Goal: Information Seeking & Learning: Find specific fact

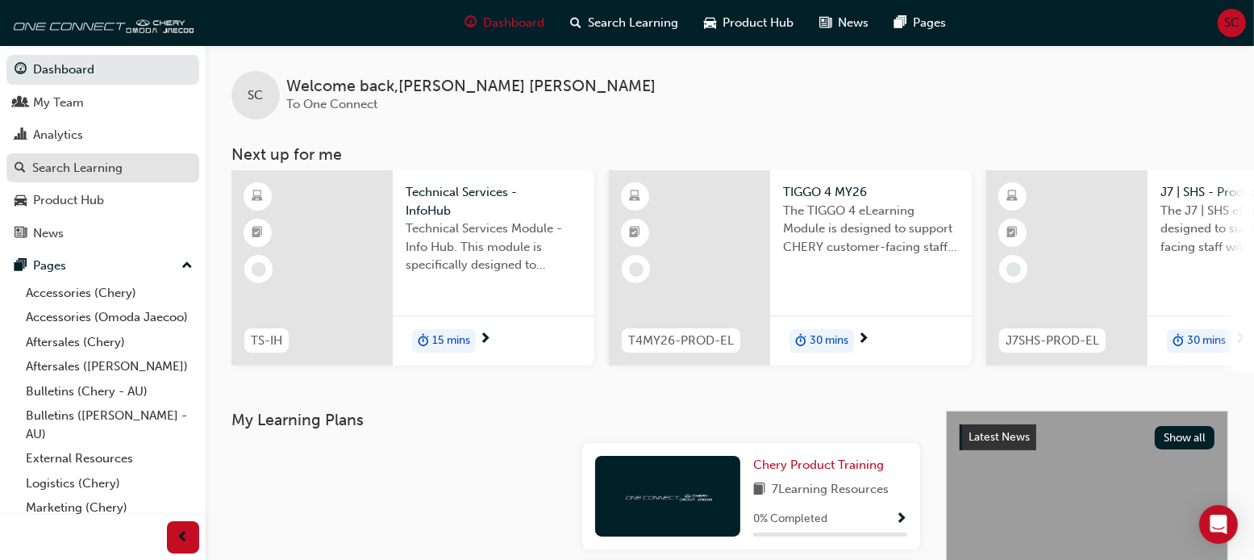
click at [110, 165] on div "Search Learning" at bounding box center [77, 168] width 90 height 19
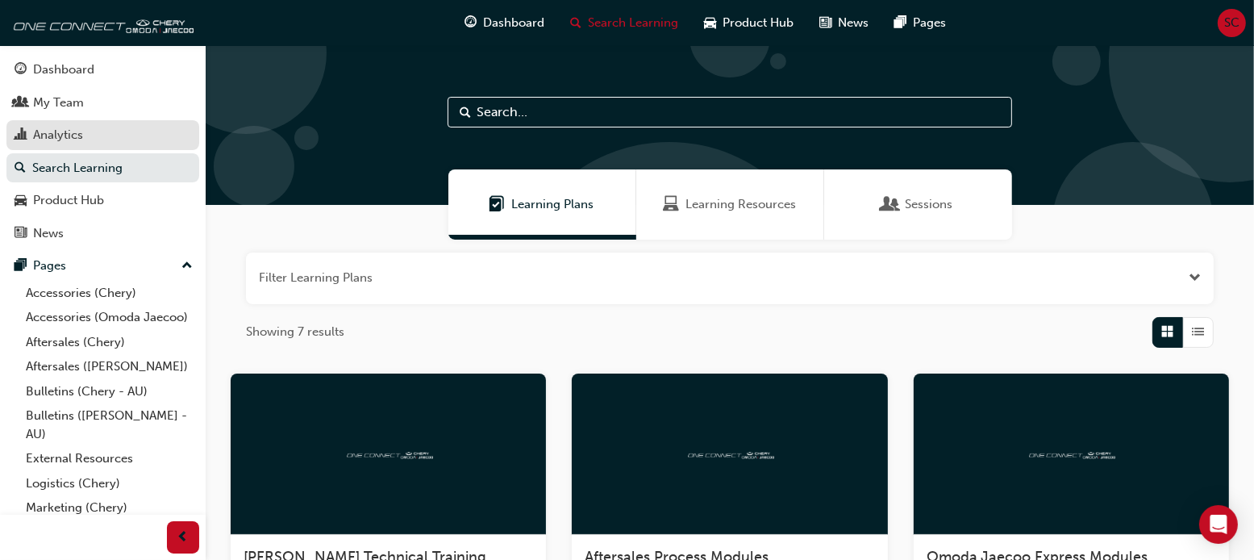
click at [90, 135] on div "Analytics" at bounding box center [103, 135] width 177 height 20
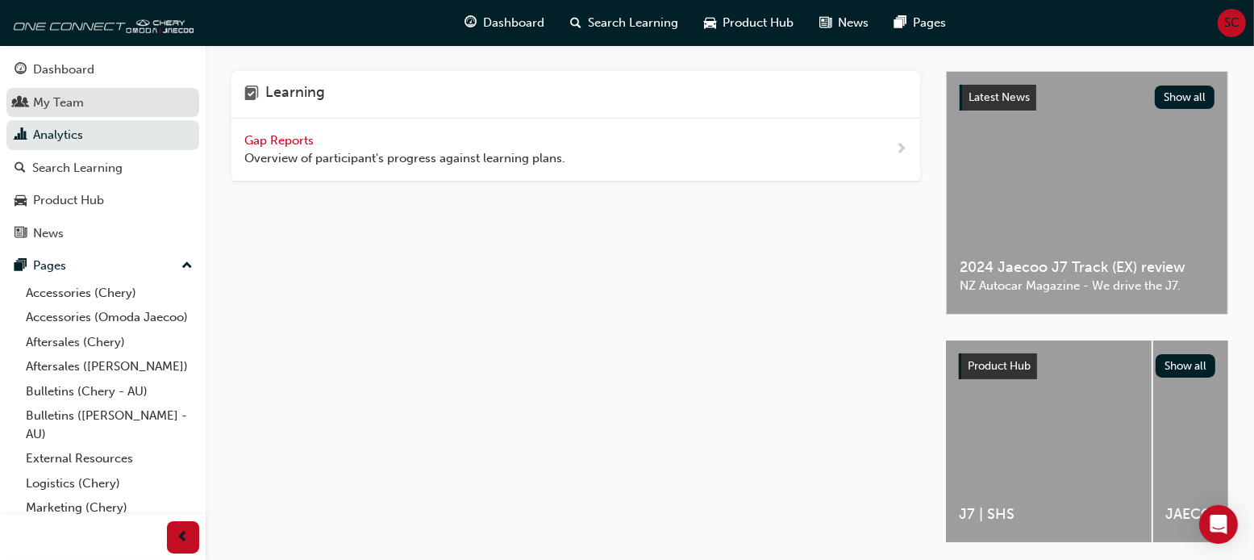
click at [80, 112] on div "My Team" at bounding box center [103, 103] width 177 height 20
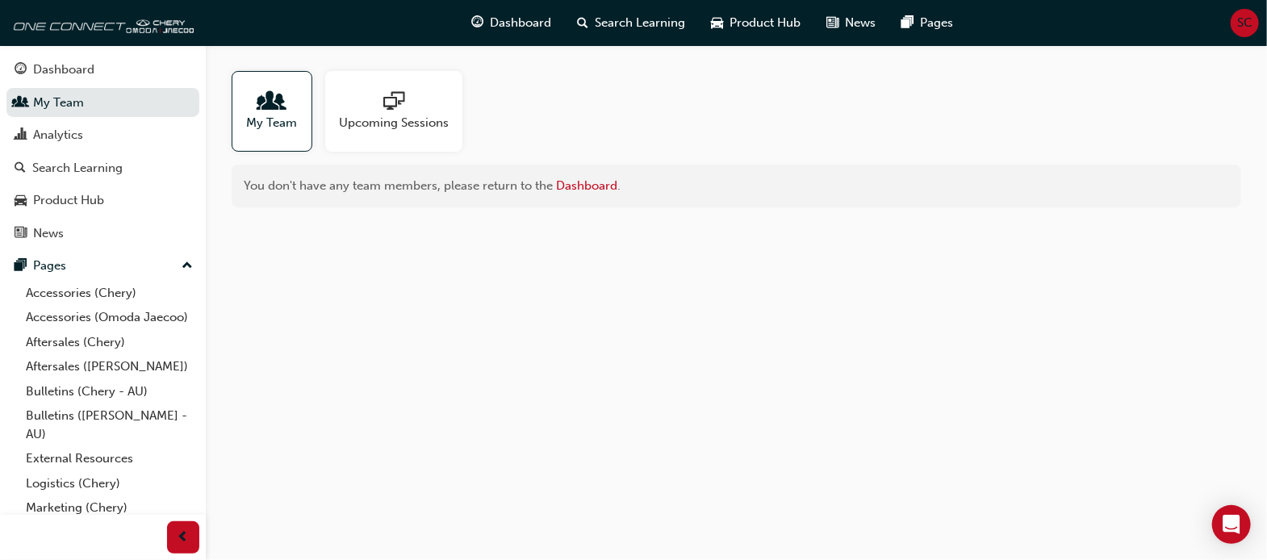
click at [288, 117] on span "My Team" at bounding box center [272, 123] width 51 height 19
click at [381, 118] on span "Upcoming Sessions" at bounding box center [394, 123] width 110 height 19
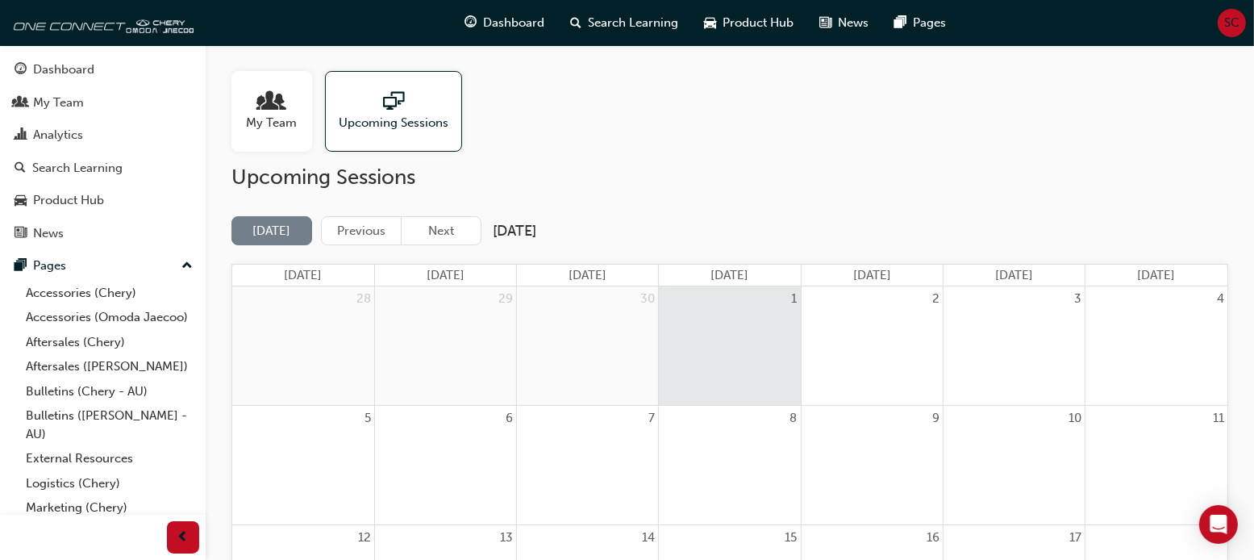
click at [318, 122] on link "My Team" at bounding box center [279, 111] width 94 height 81
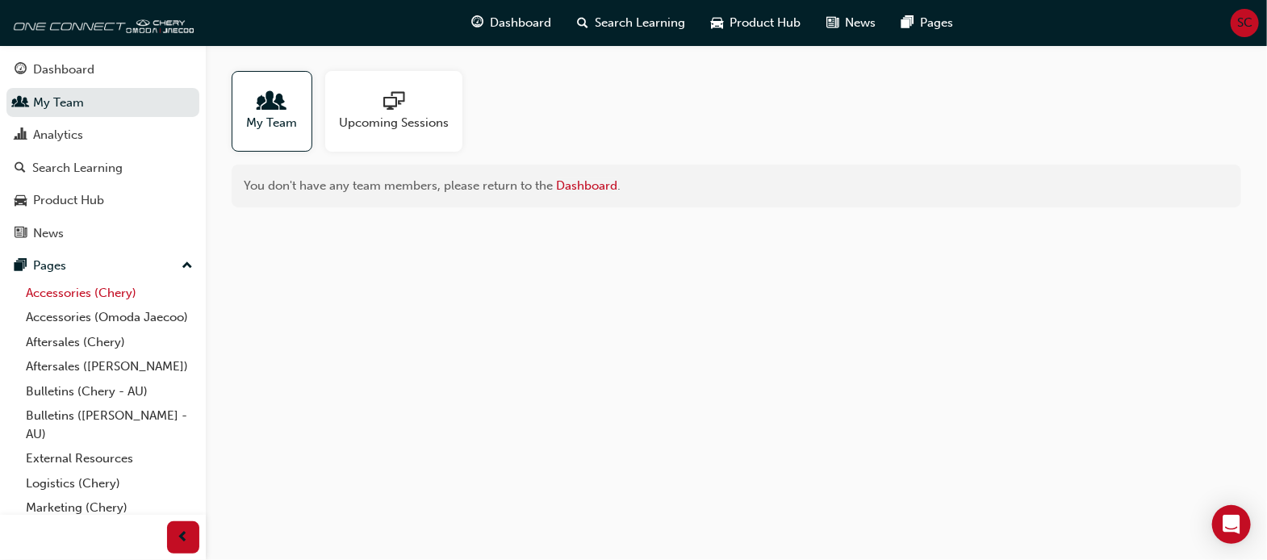
click at [87, 298] on link "Accessories (Chery)" at bounding box center [109, 293] width 180 height 25
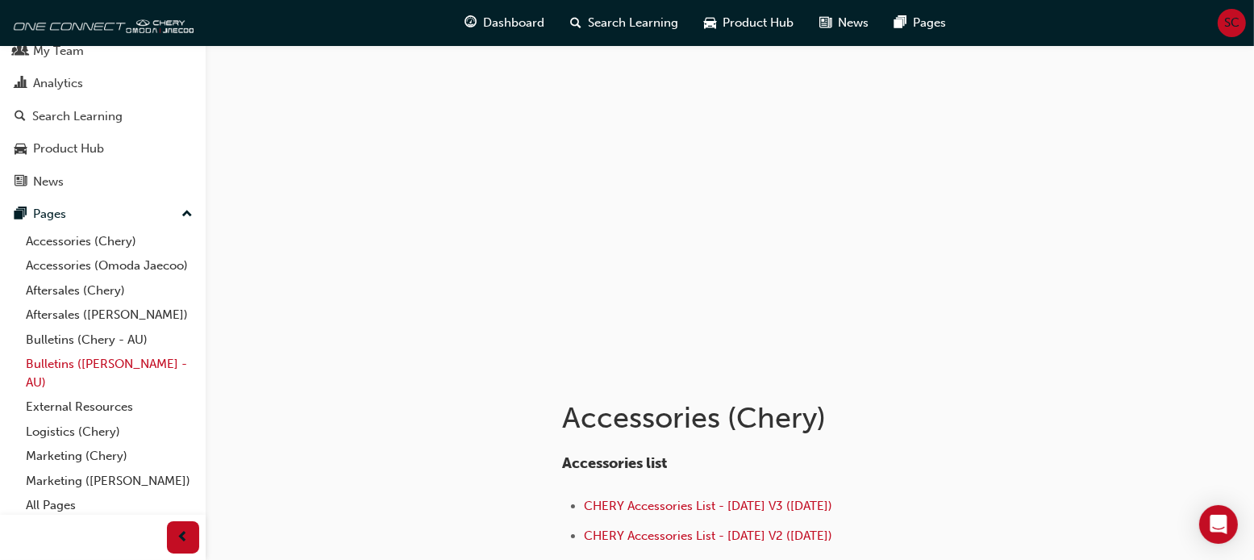
scroll to position [75, 0]
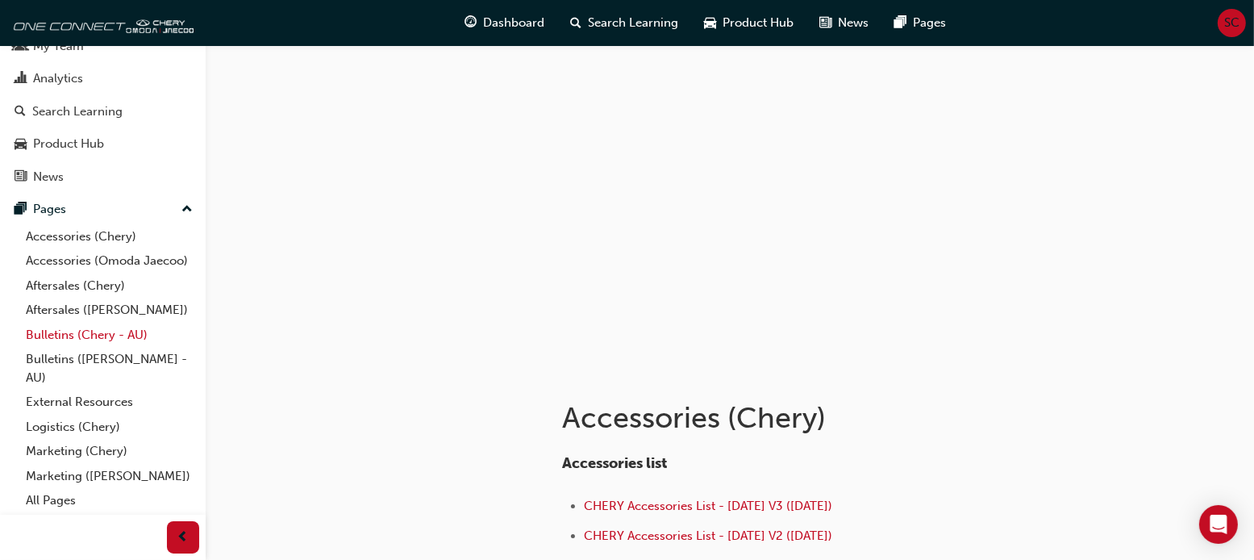
click at [68, 336] on link "Bulletins (Chery - AU)" at bounding box center [109, 335] width 180 height 25
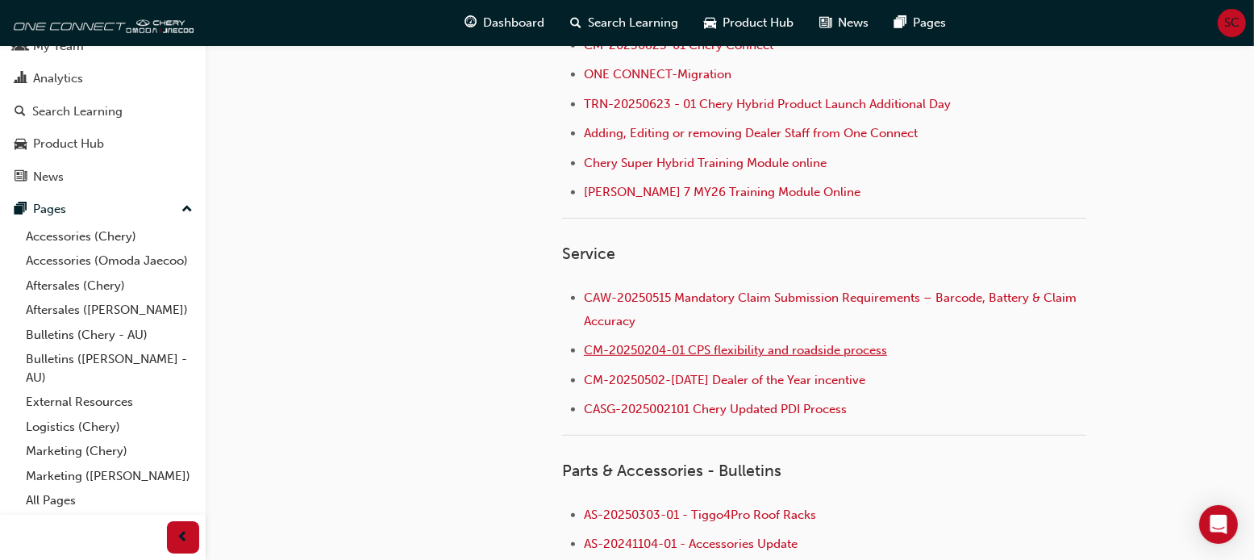
scroll to position [807, 0]
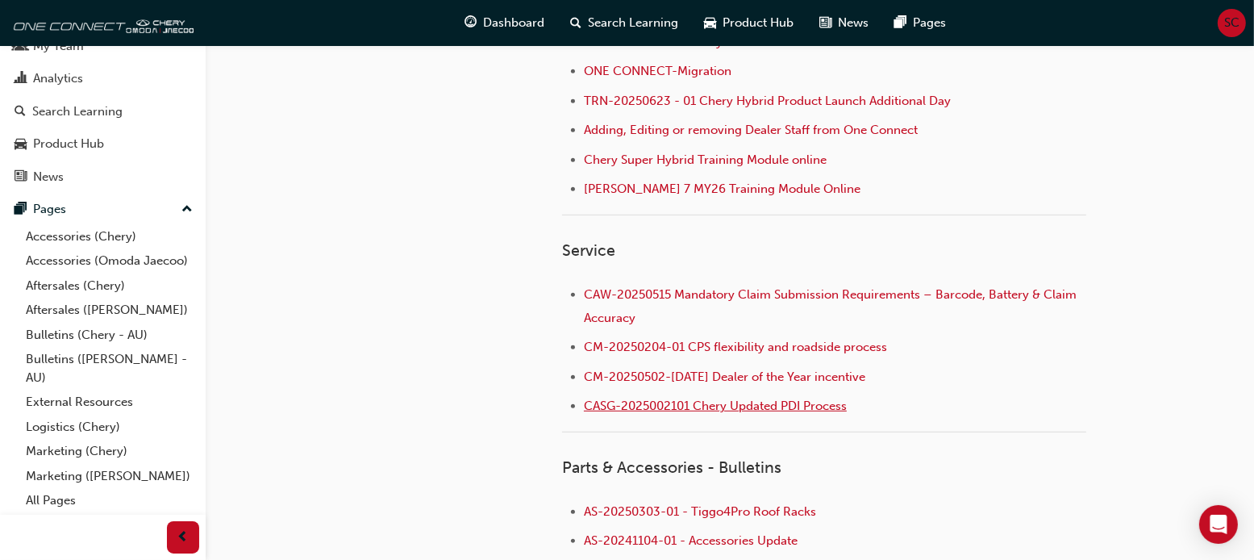
click at [814, 403] on span "CASG-2025002101 Chery Updated PDI Process" at bounding box center [715, 406] width 263 height 15
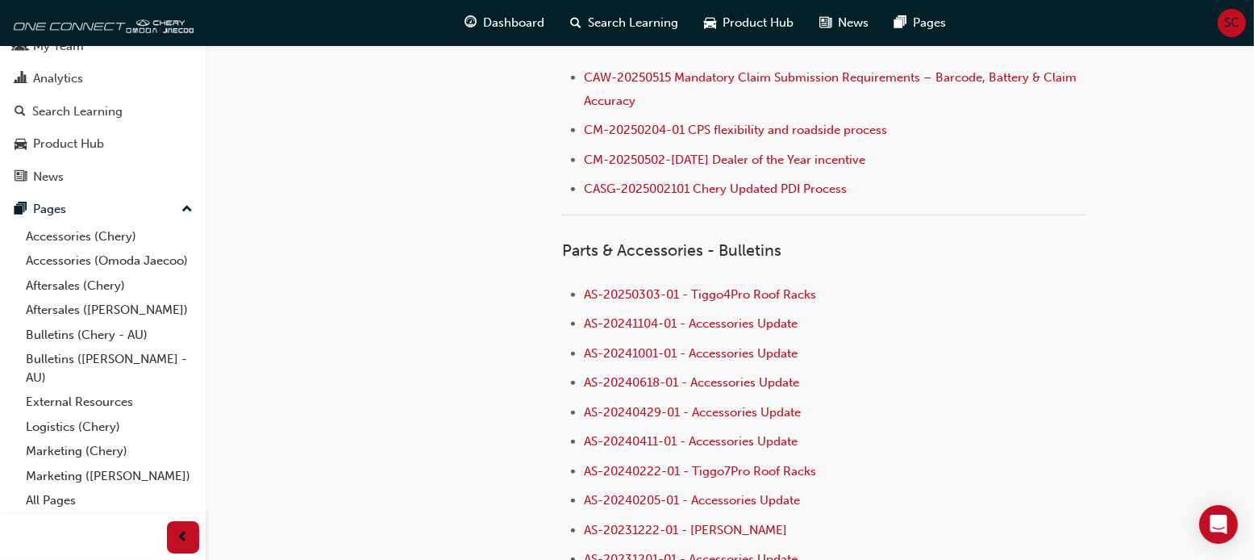
scroll to position [1049, 0]
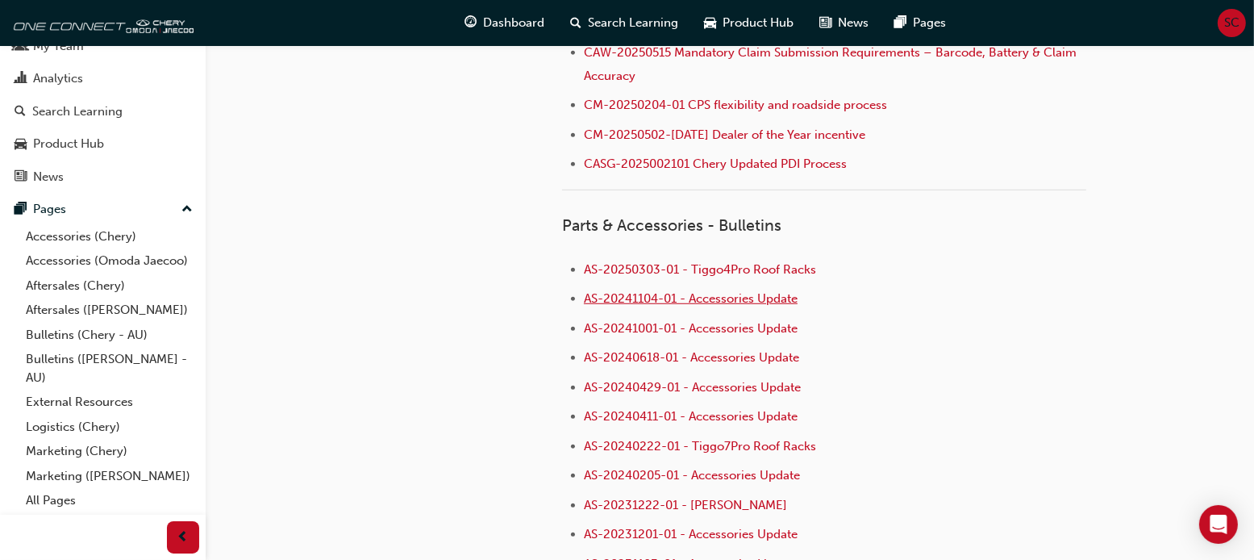
click at [776, 291] on span "AS-20241104-01 - Accessories Update" at bounding box center [691, 298] width 214 height 15
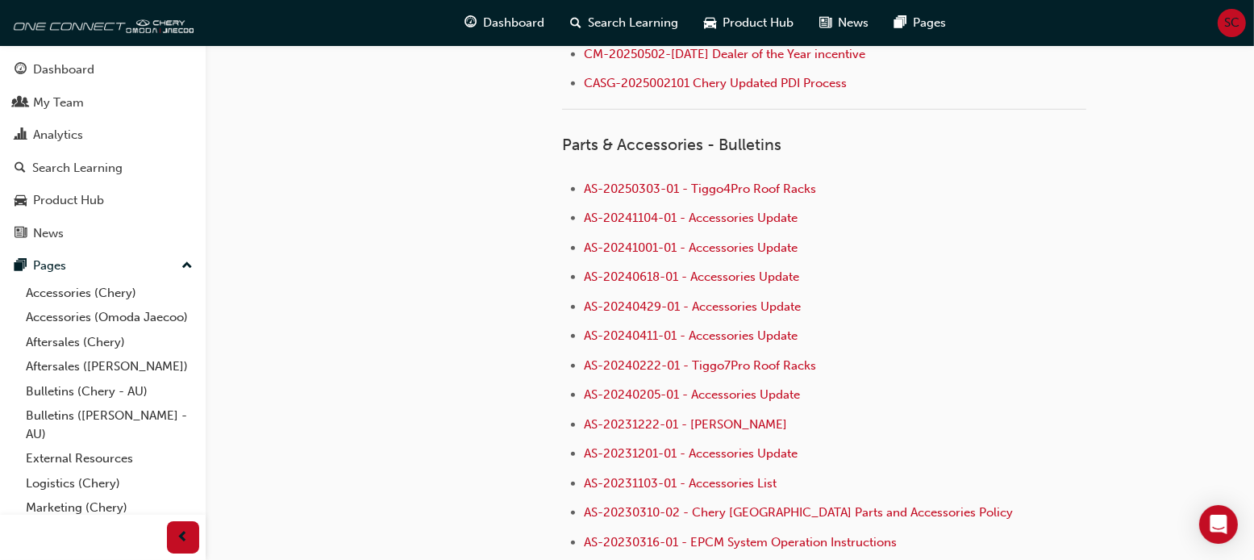
scroll to position [807, 0]
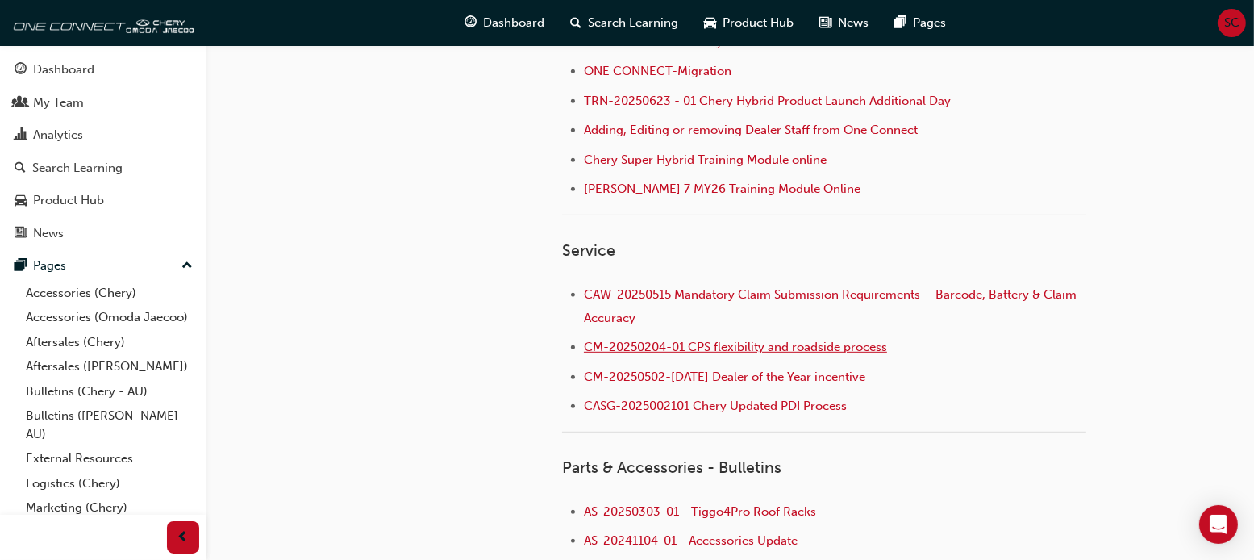
click at [805, 347] on span "CM-20250204-01 CPS flexibility and roadside process" at bounding box center [735, 347] width 303 height 15
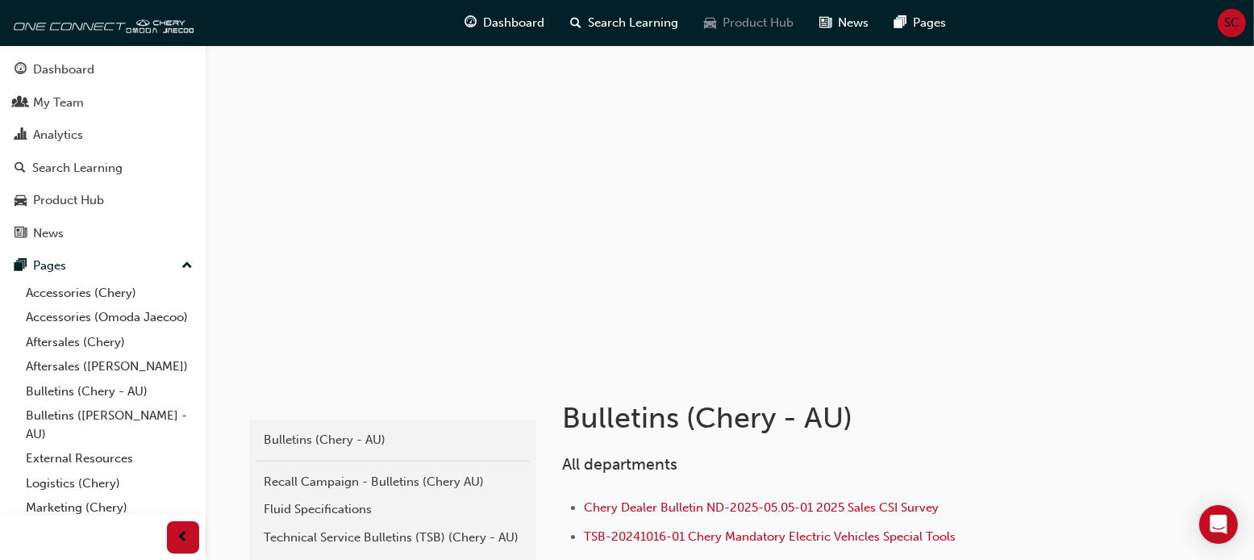
click at [775, 23] on span "Product Hub" at bounding box center [759, 23] width 71 height 19
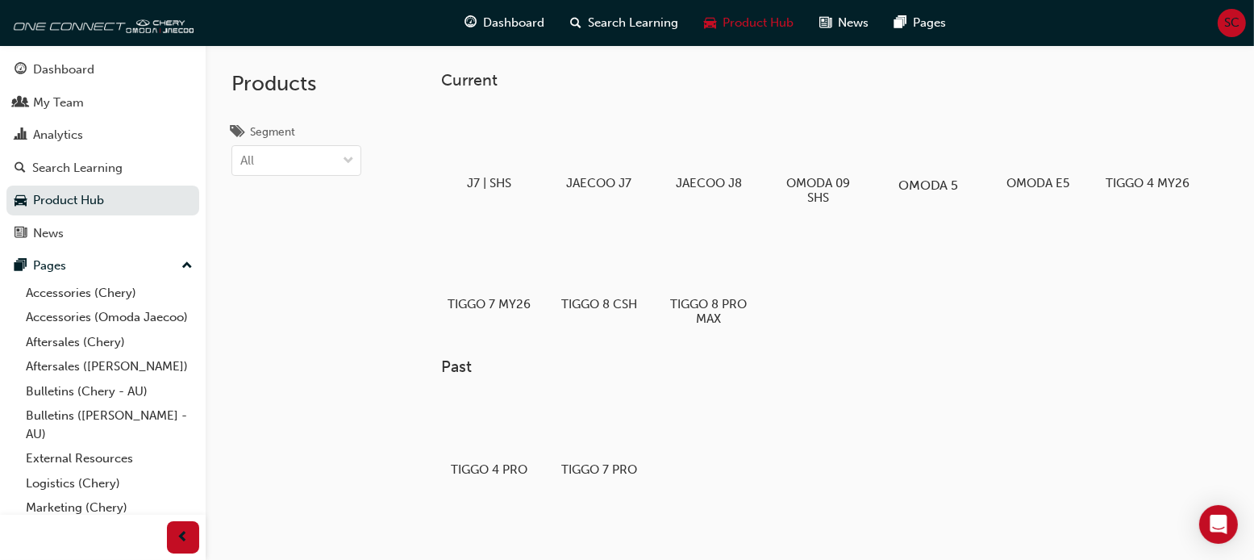
click at [946, 159] on div at bounding box center [928, 138] width 90 height 65
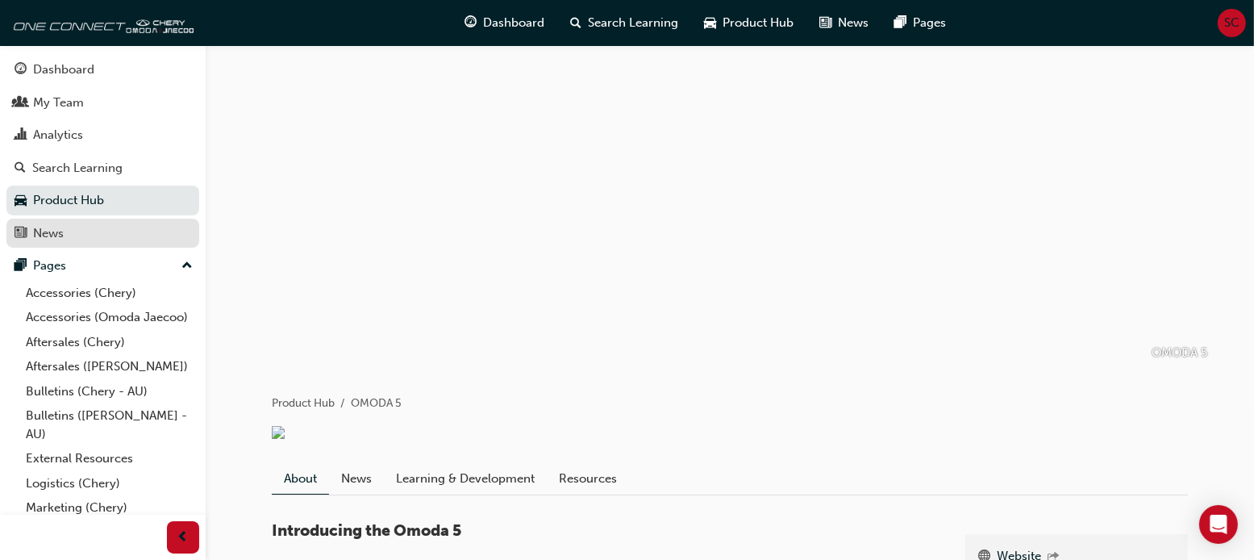
click at [84, 236] on div "News" at bounding box center [103, 233] width 177 height 20
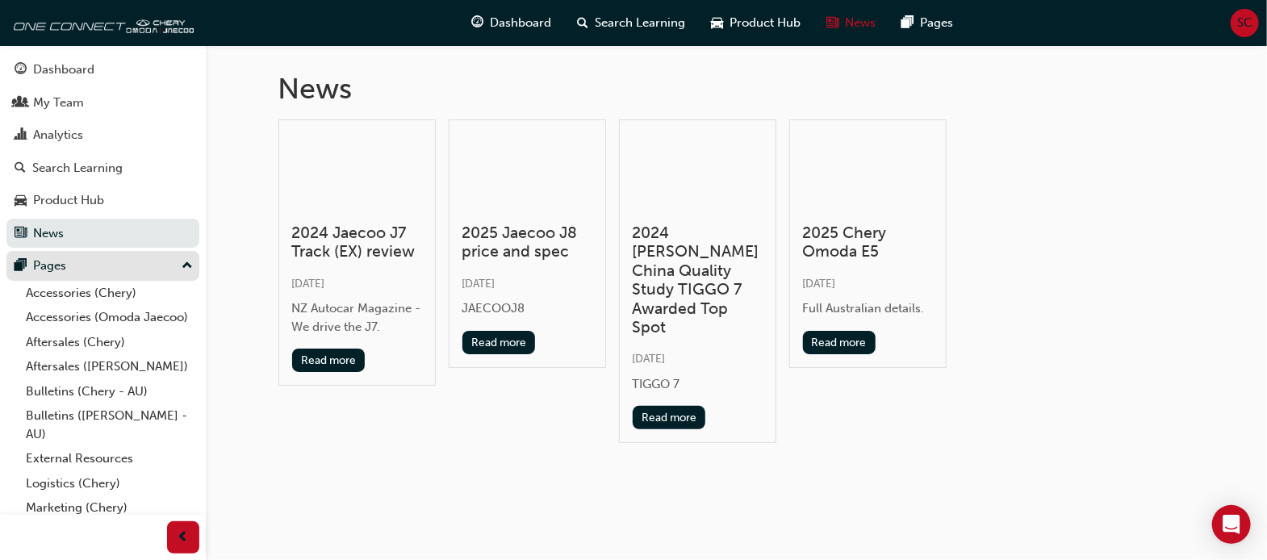
click at [81, 264] on div "Pages" at bounding box center [103, 266] width 177 height 20
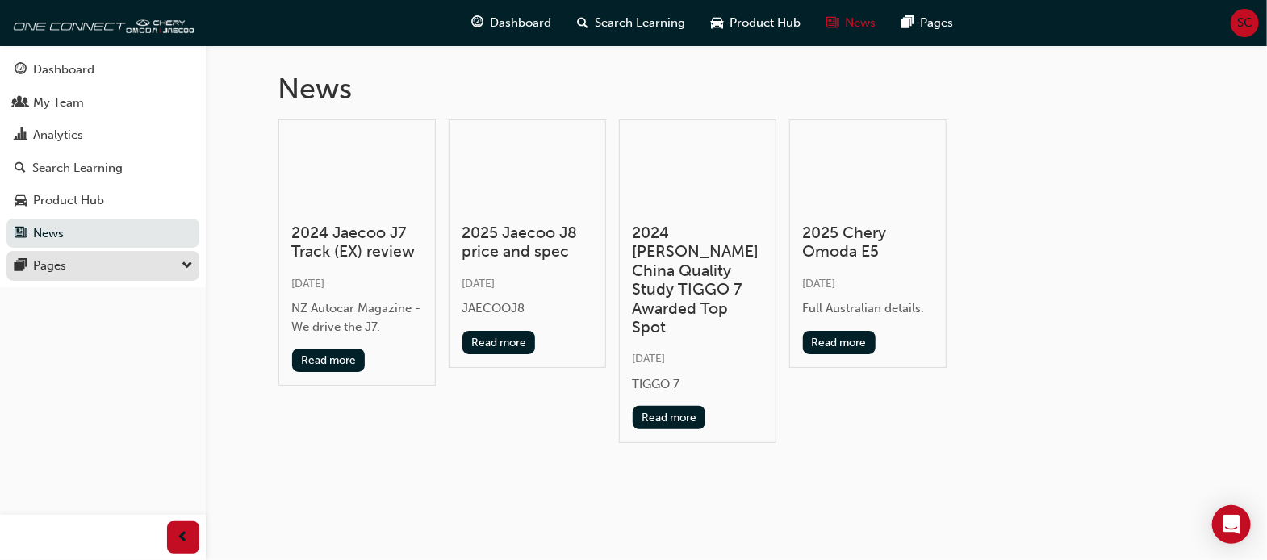
click at [86, 267] on div "Pages" at bounding box center [103, 266] width 177 height 20
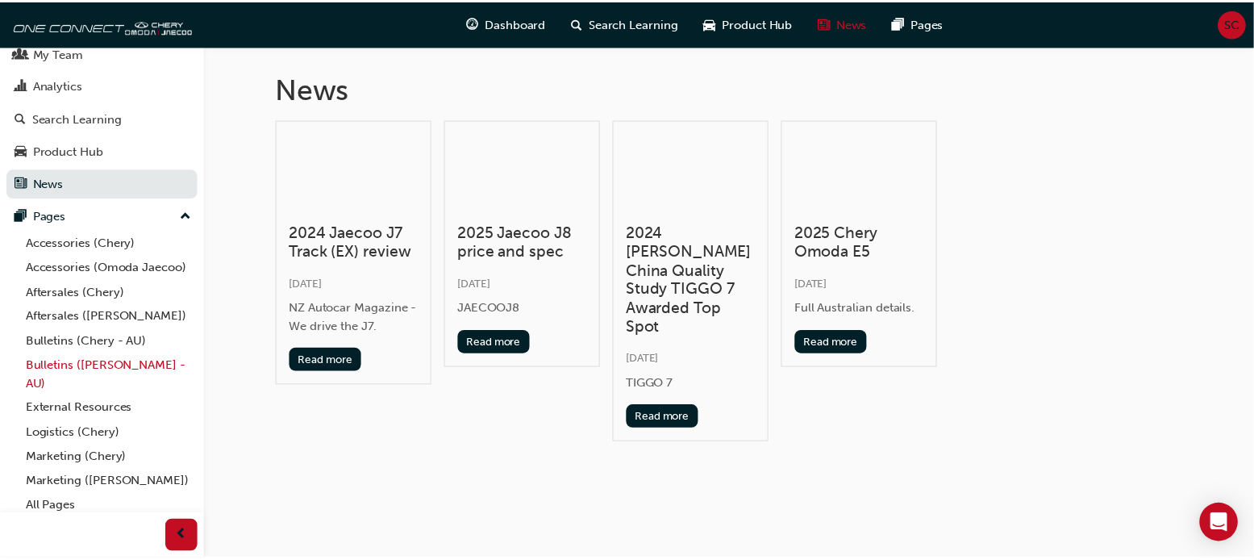
scroll to position [75, 0]
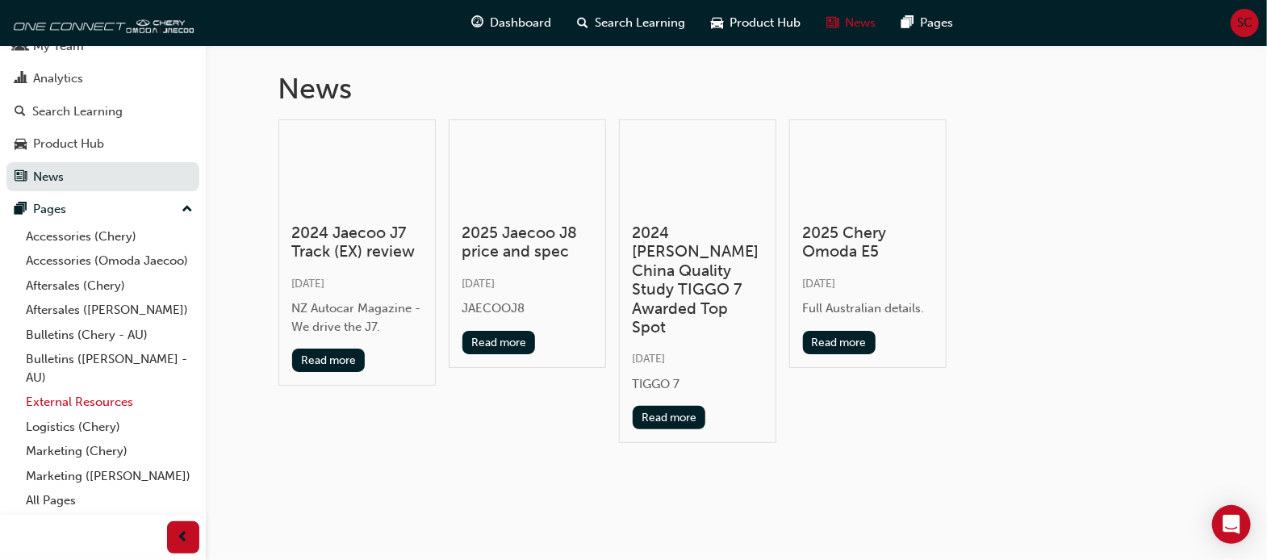
click at [61, 403] on link "External Resources" at bounding box center [109, 402] width 180 height 25
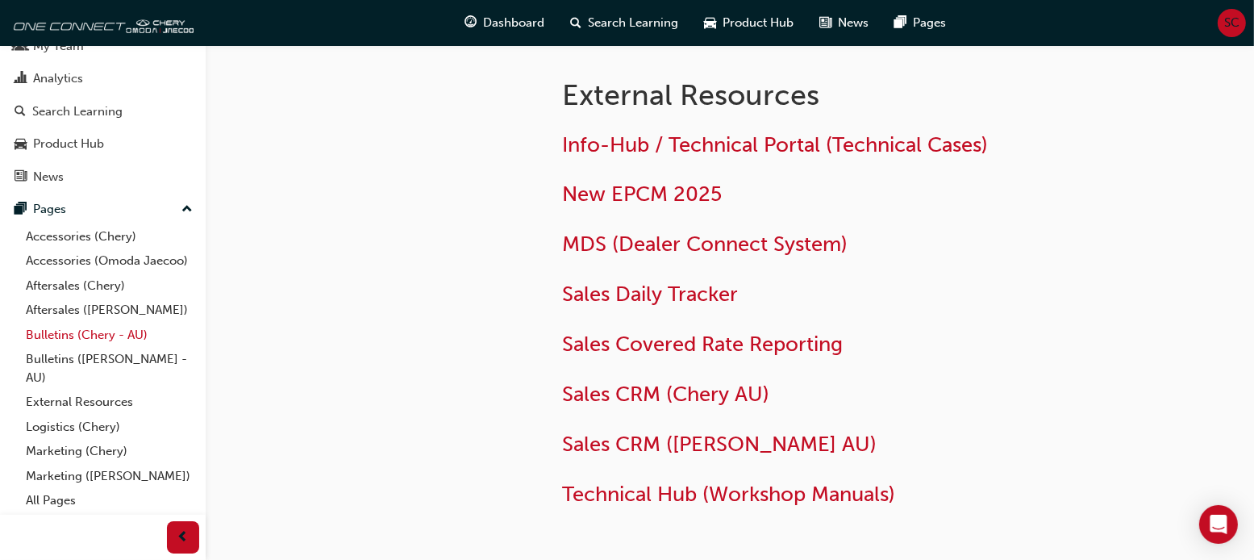
click at [119, 344] on link "Bulletins (Chery - AU)" at bounding box center [109, 335] width 180 height 25
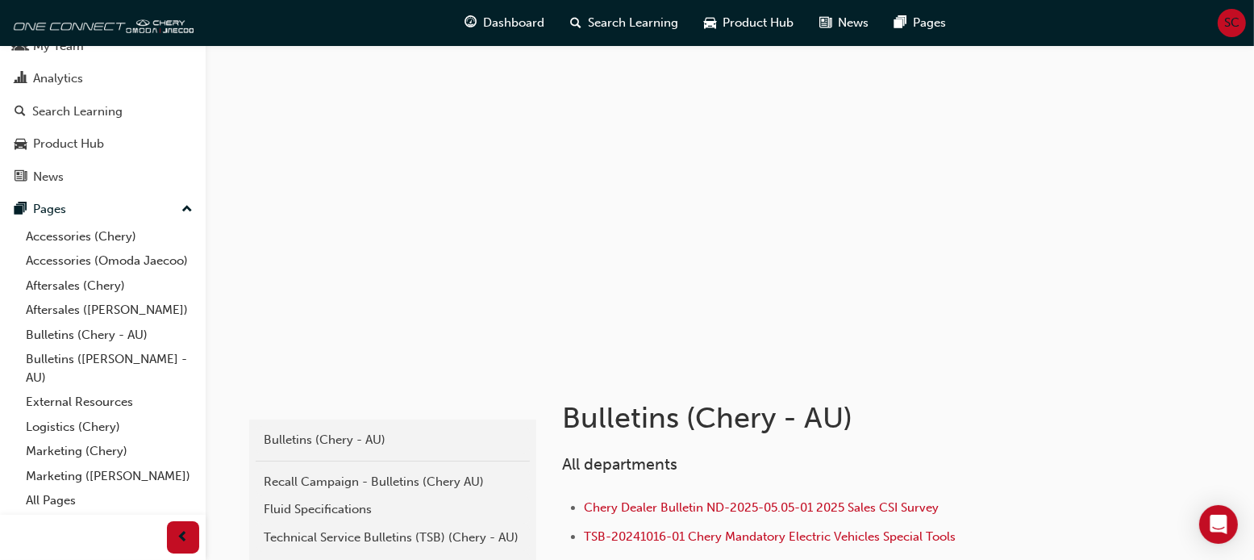
scroll to position [161, 0]
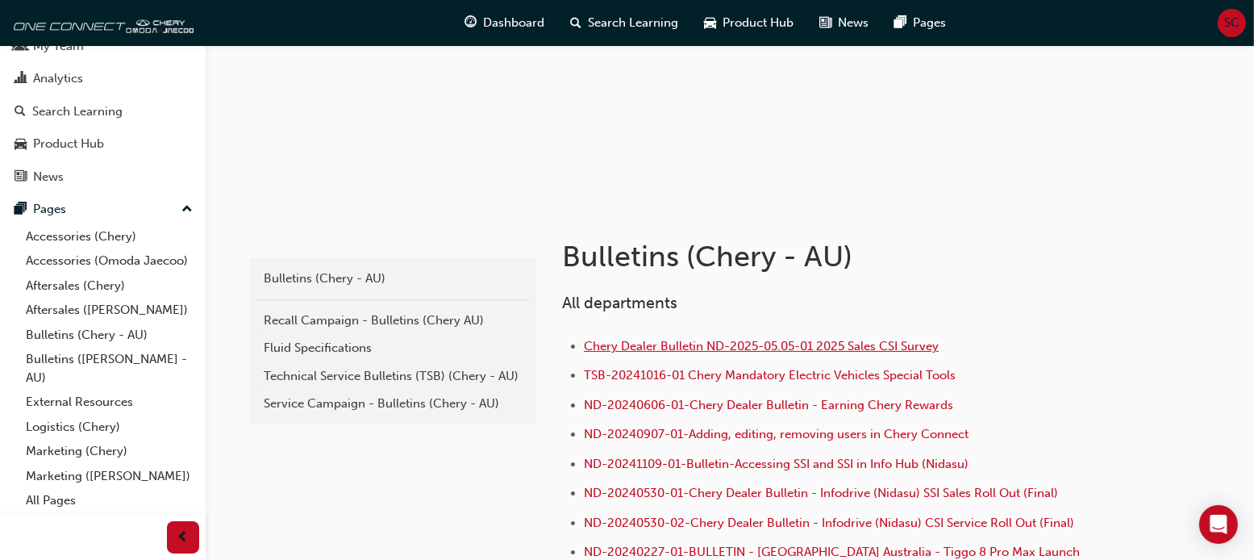
click at [716, 348] on span "Chery Dealer Bulletin ND-2025-05.05-01 2025 Sales CSI Survey" at bounding box center [761, 346] width 355 height 15
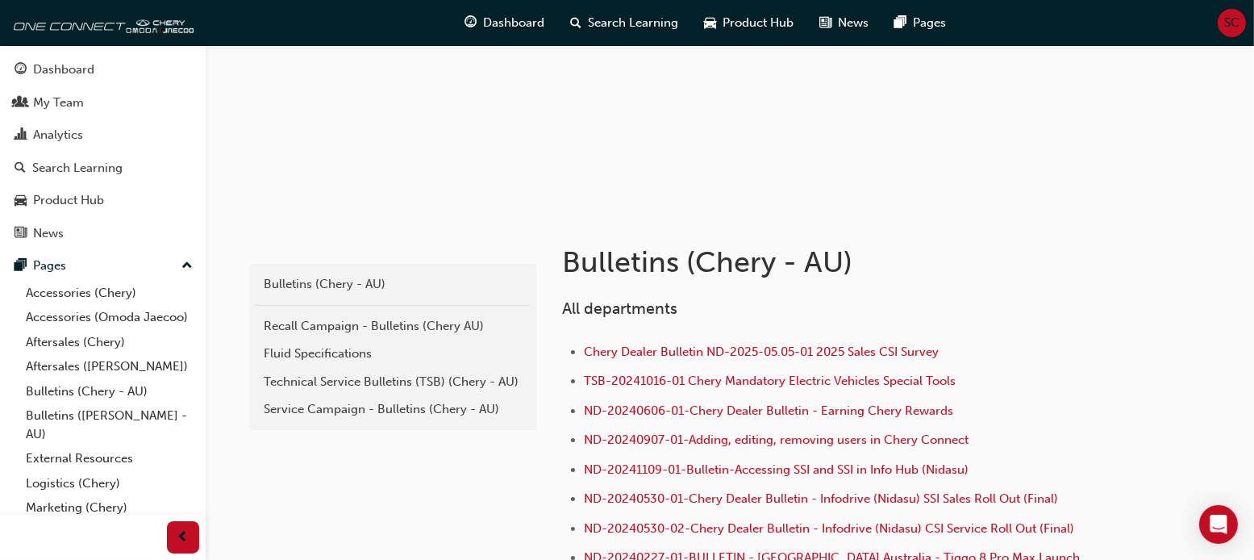
scroll to position [242, 0]
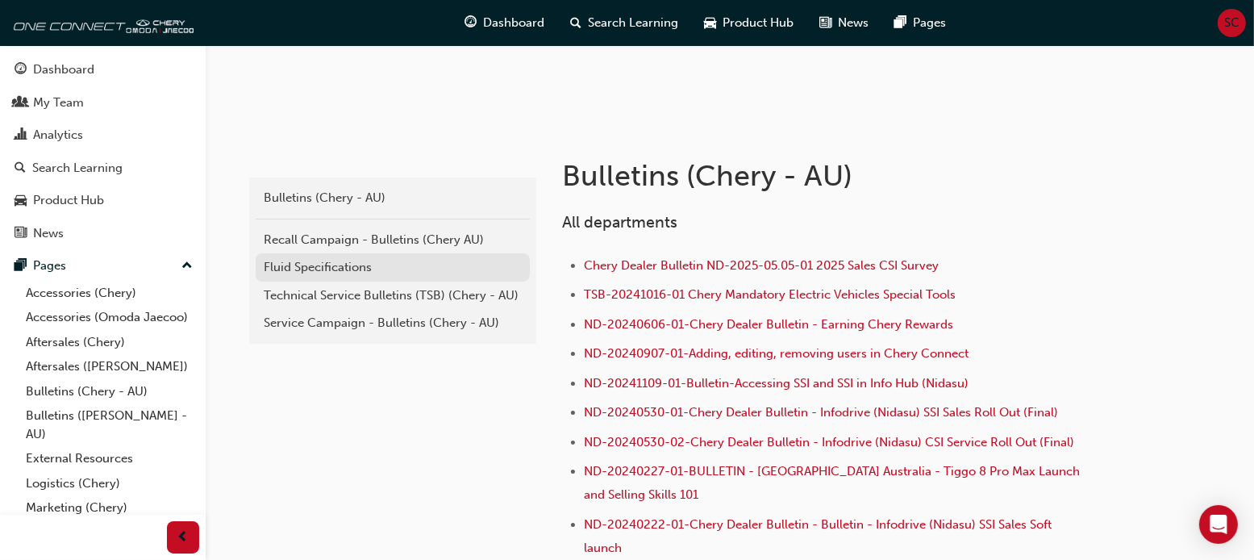
click at [336, 275] on div "Fluid Specifications" at bounding box center [393, 267] width 258 height 19
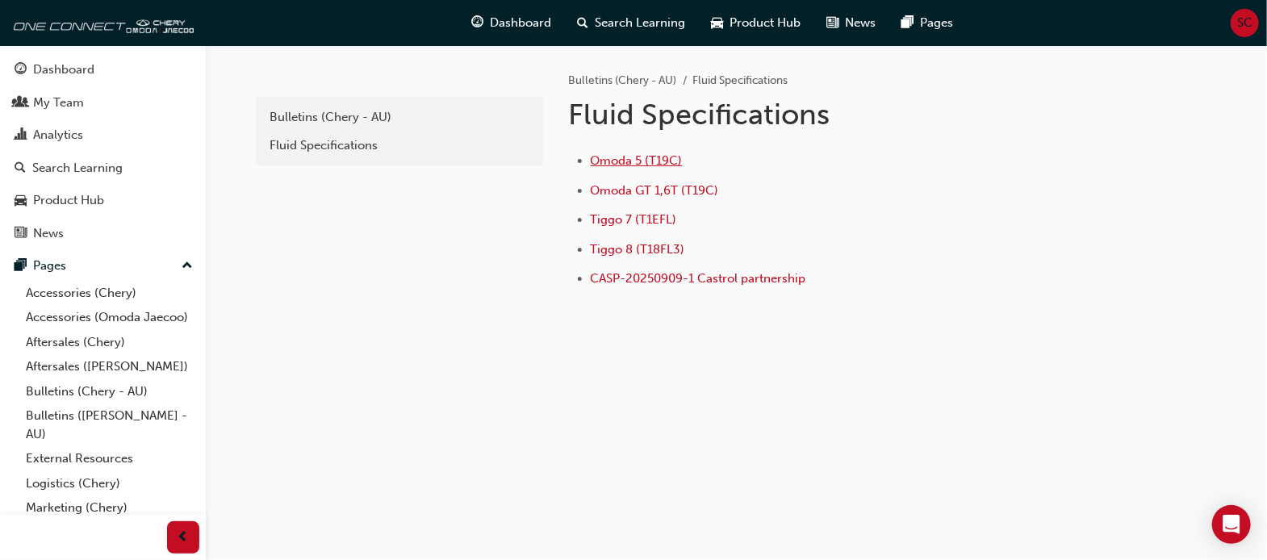
click at [620, 162] on span "Omoda 5 (T19C)" at bounding box center [636, 160] width 92 height 15
click at [55, 262] on div "Pages" at bounding box center [49, 266] width 33 height 19
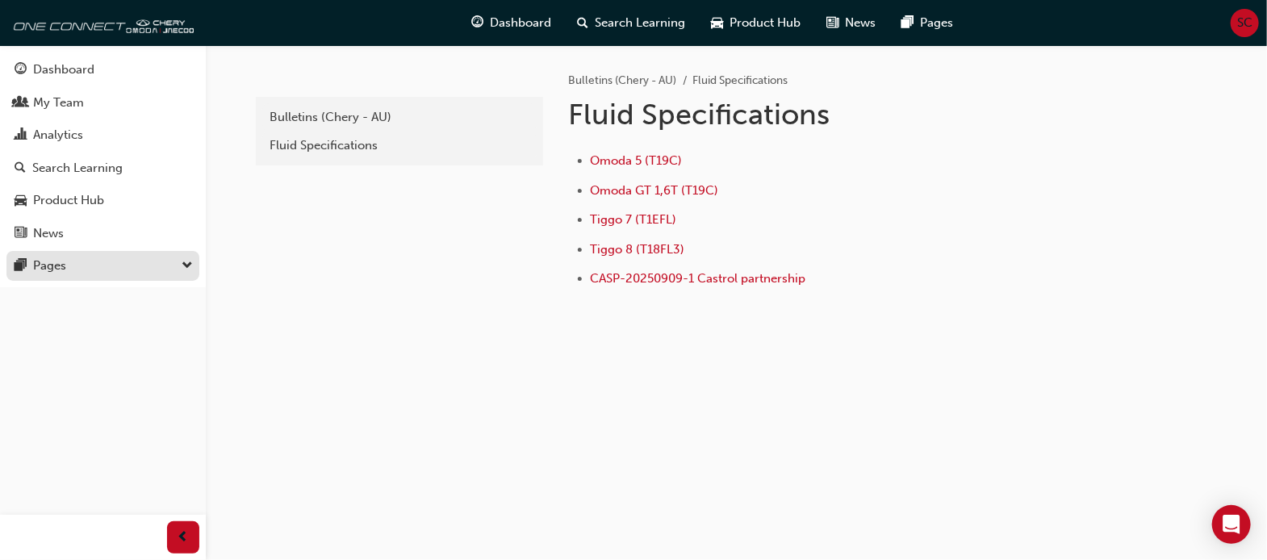
click at [56, 265] on div "Pages" at bounding box center [49, 266] width 33 height 19
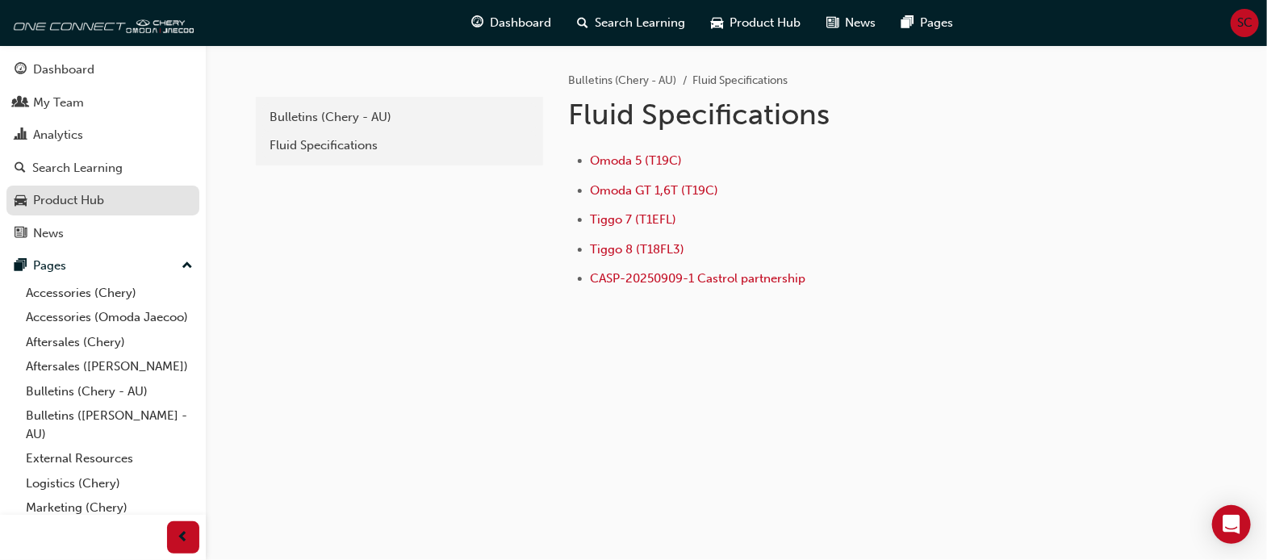
click at [73, 207] on div "Product Hub" at bounding box center [68, 200] width 71 height 19
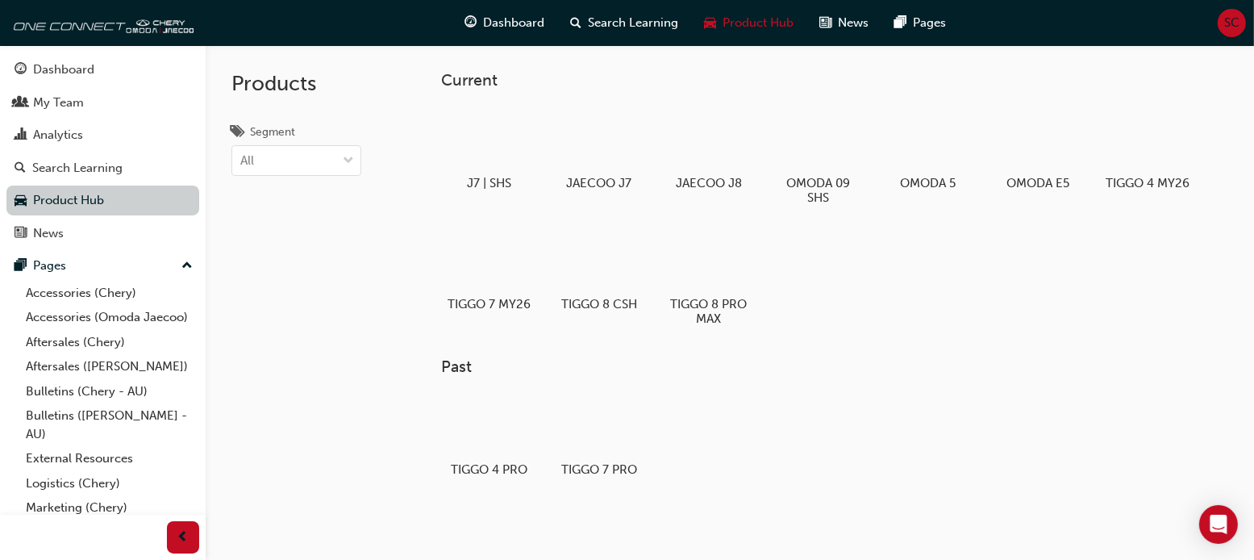
click at [73, 207] on link "Product Hub" at bounding box center [102, 201] width 193 height 30
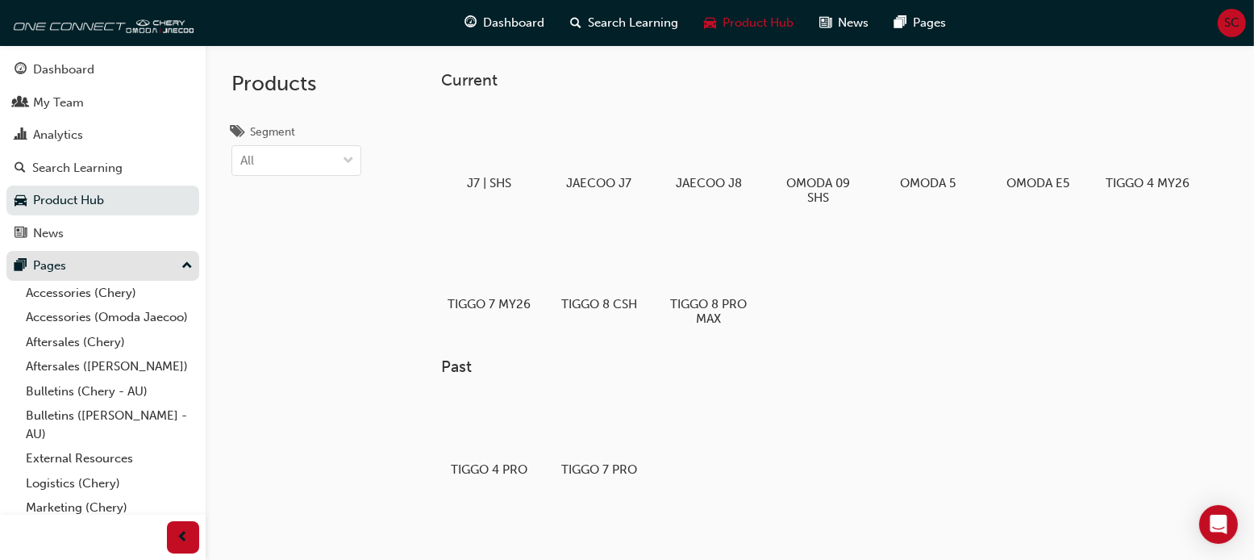
click at [69, 262] on div "Pages" at bounding box center [103, 266] width 177 height 20
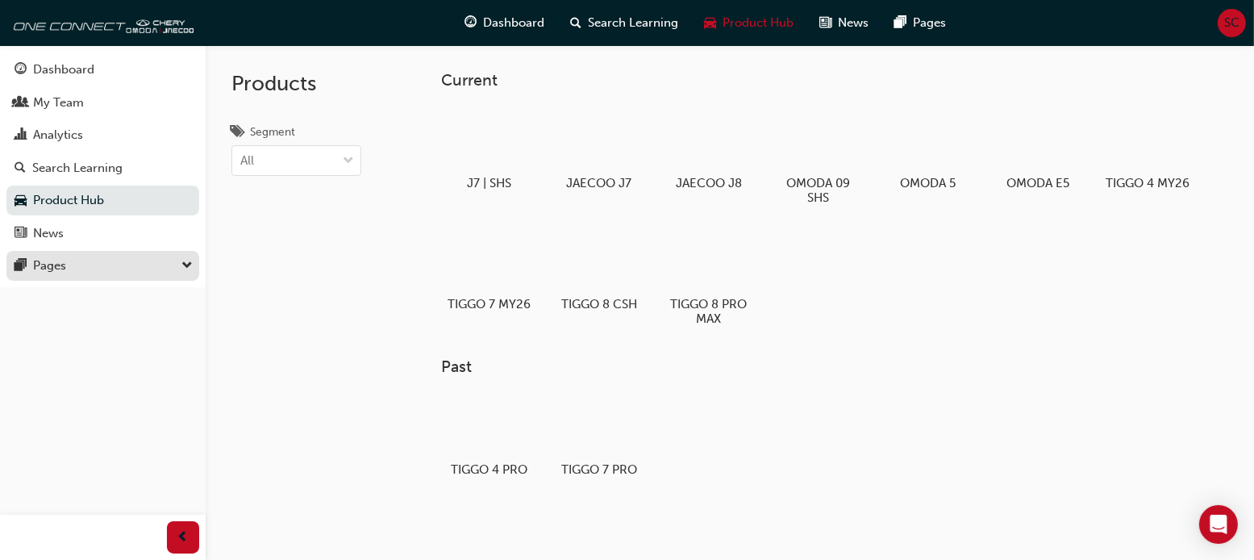
click at [69, 262] on div "Pages" at bounding box center [103, 266] width 177 height 20
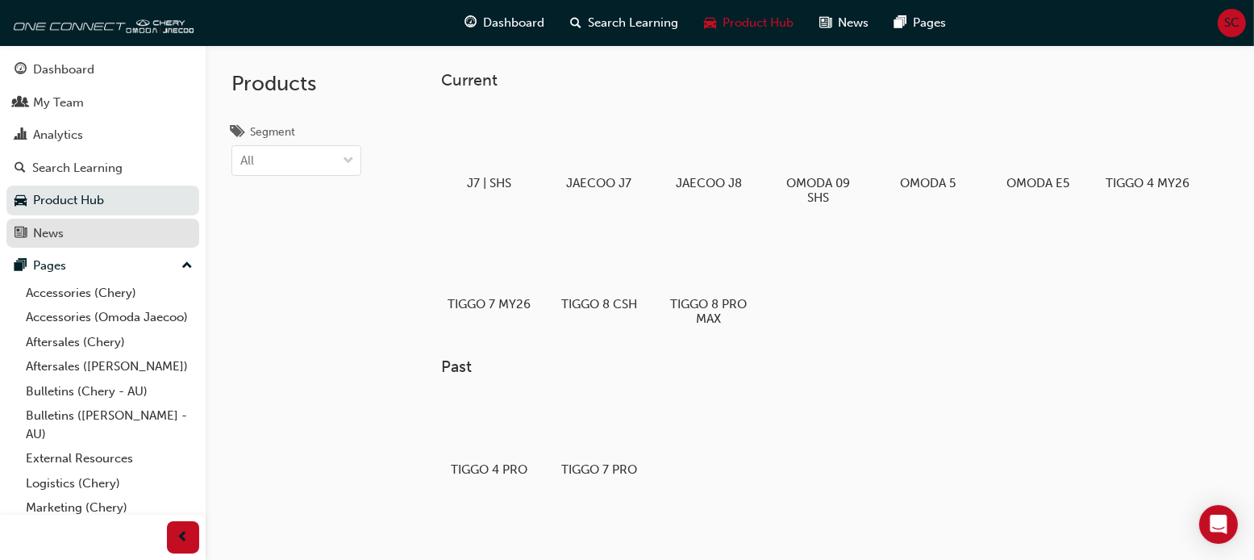
click at [57, 236] on div "News" at bounding box center [48, 233] width 31 height 19
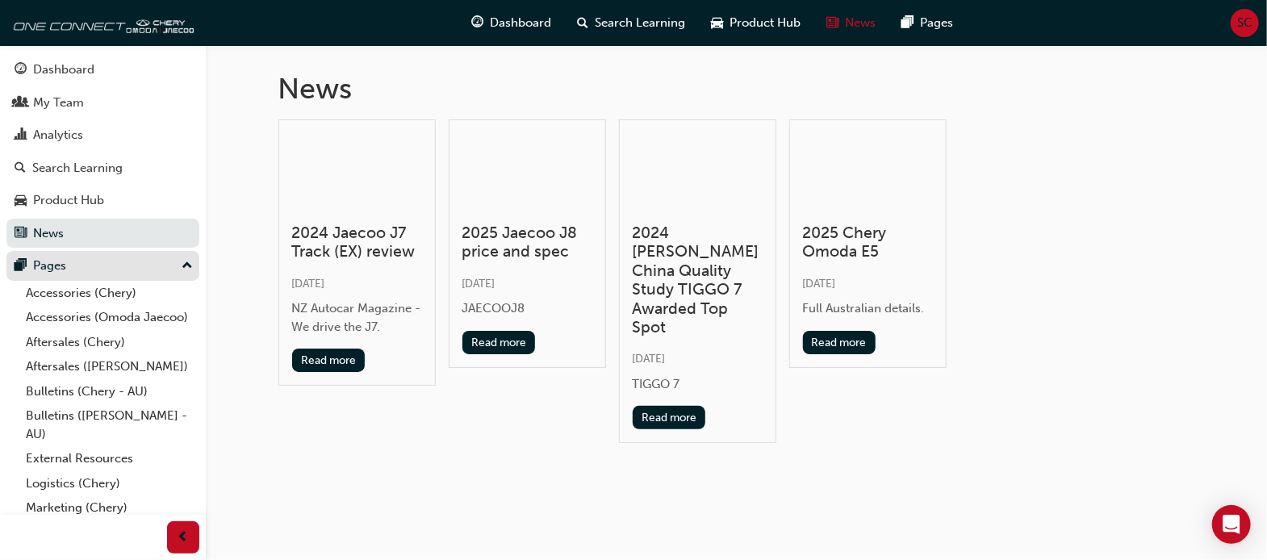
click at [62, 257] on div "Pages" at bounding box center [49, 266] width 33 height 19
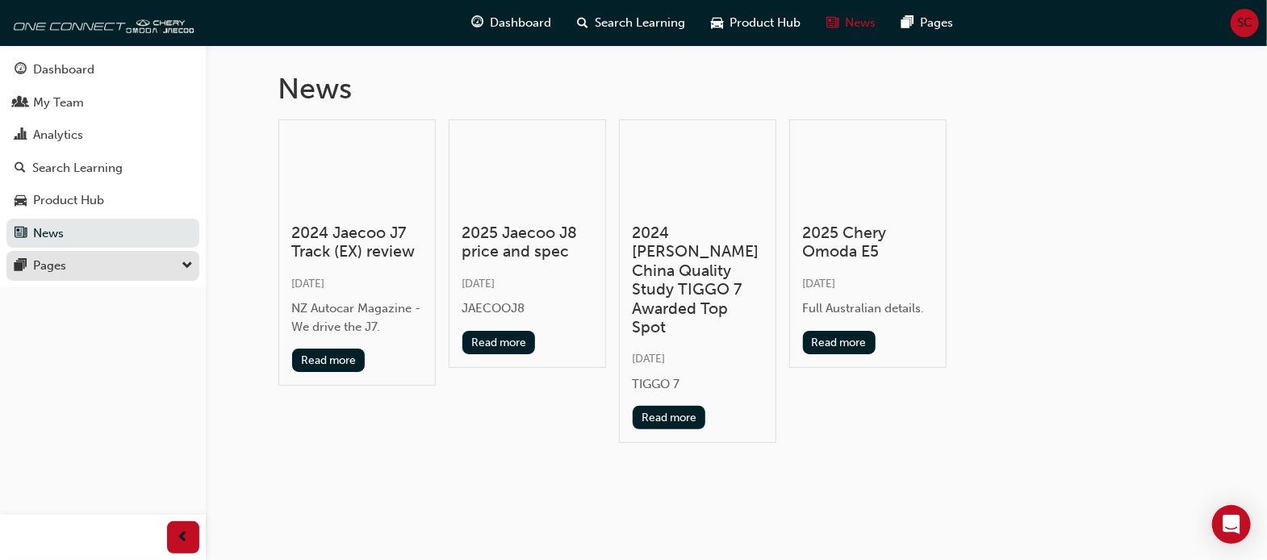
click at [76, 265] on div "Pages" at bounding box center [103, 266] width 177 height 20
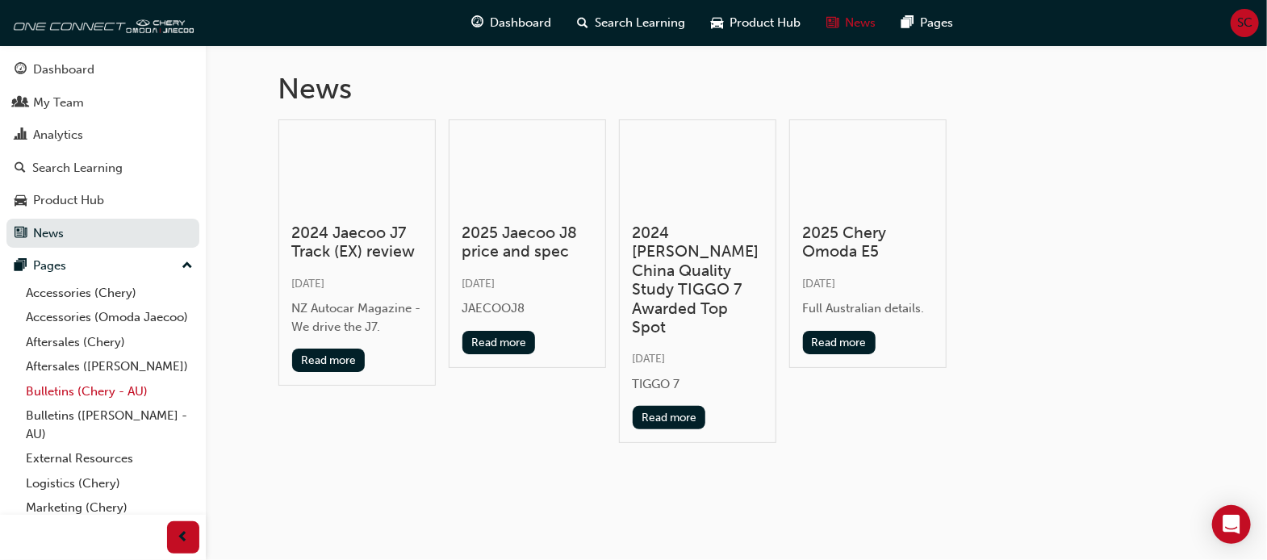
click at [101, 404] on link "Bulletins (Chery - AU)" at bounding box center [109, 391] width 180 height 25
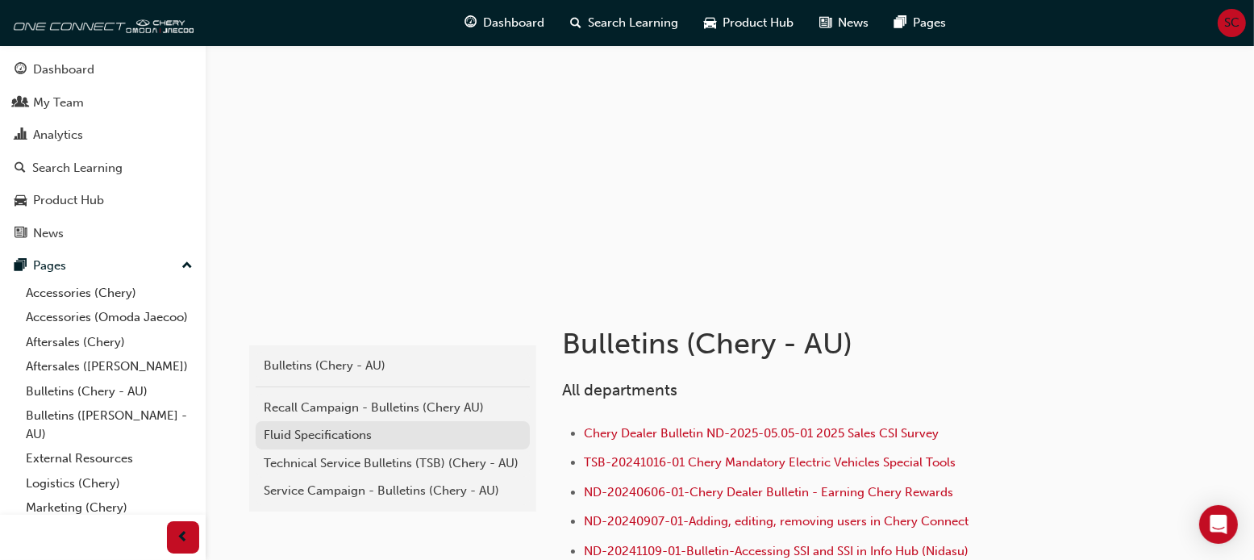
scroll to position [161, 0]
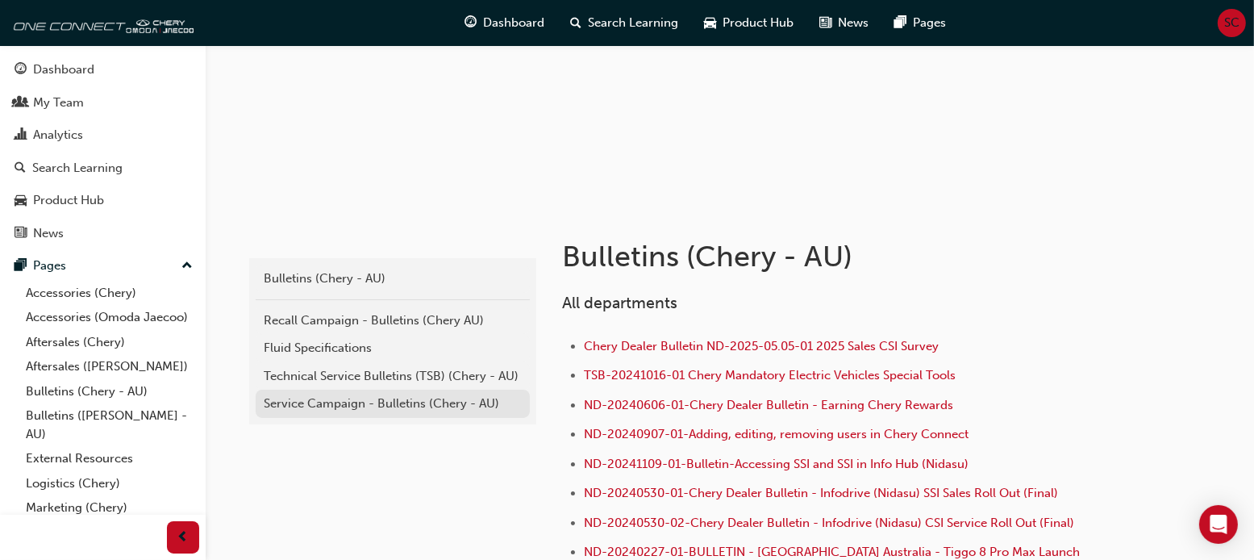
click at [367, 399] on div "Service Campaign - Bulletins (Chery - AU)" at bounding box center [393, 403] width 258 height 19
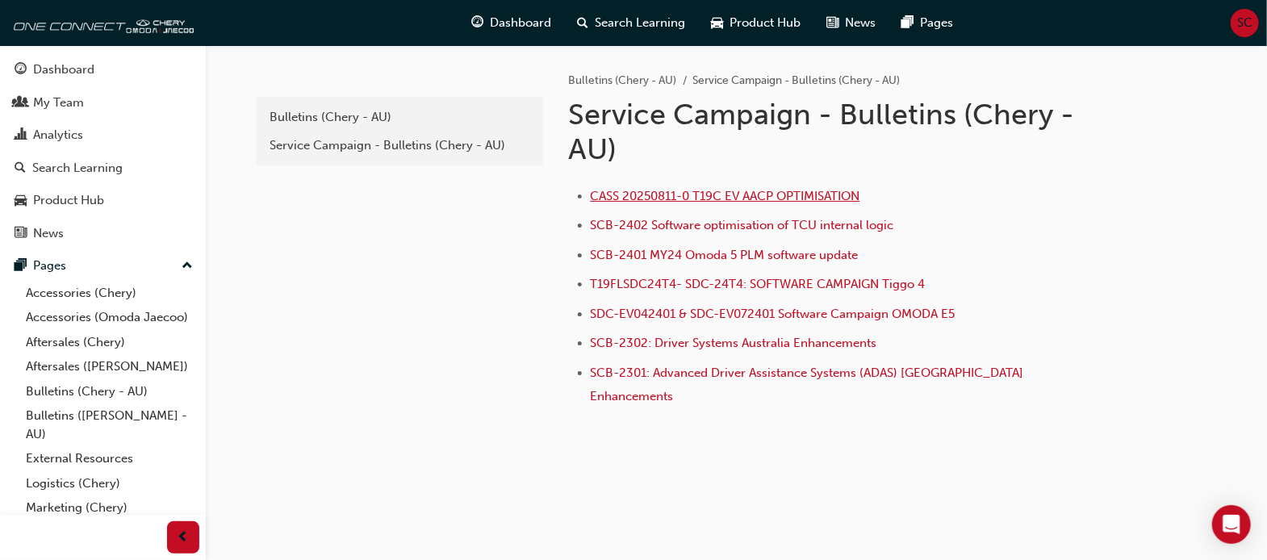
click at [673, 201] on span "CASS 20250811-0 T19C EV AACP OPTIMISATION" at bounding box center [724, 196] width 269 height 15
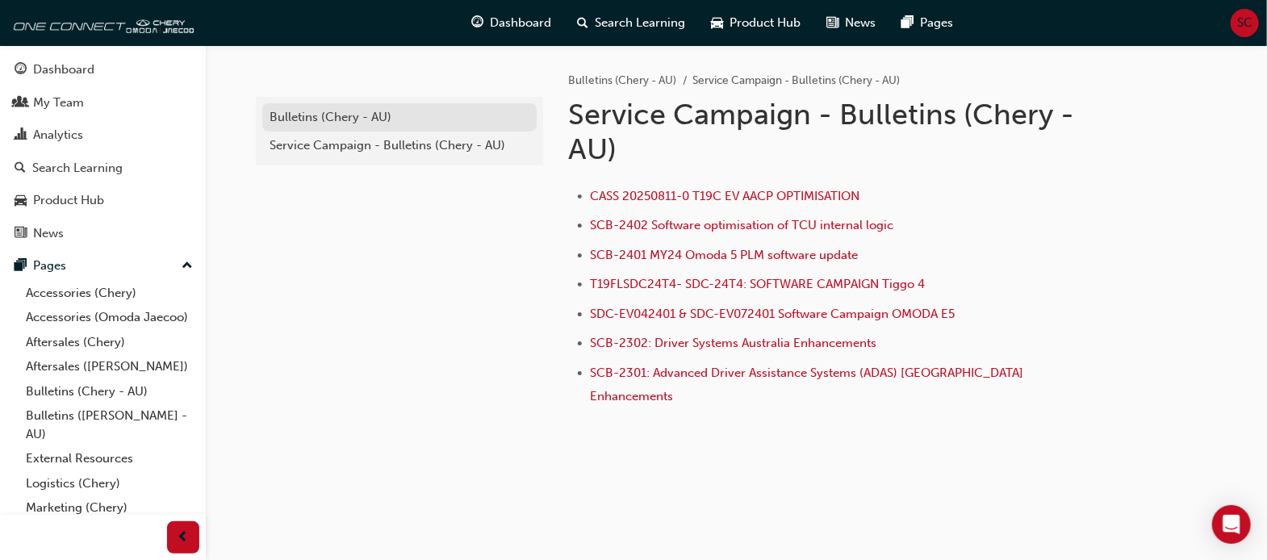
click at [338, 122] on div "Bulletins (Chery - AU)" at bounding box center [399, 117] width 258 height 19
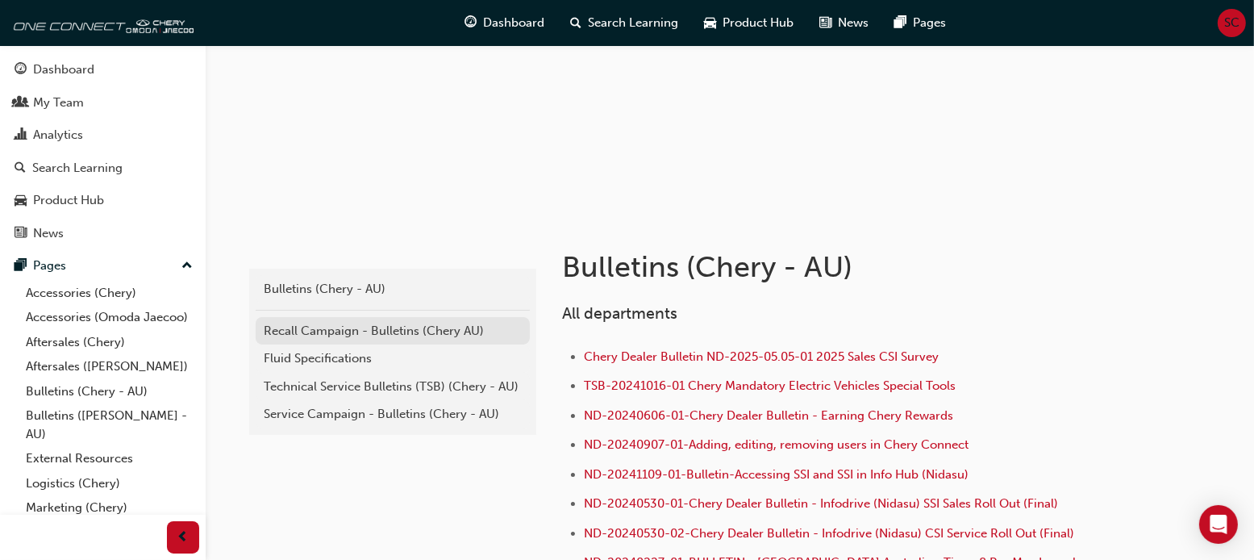
scroll to position [161, 0]
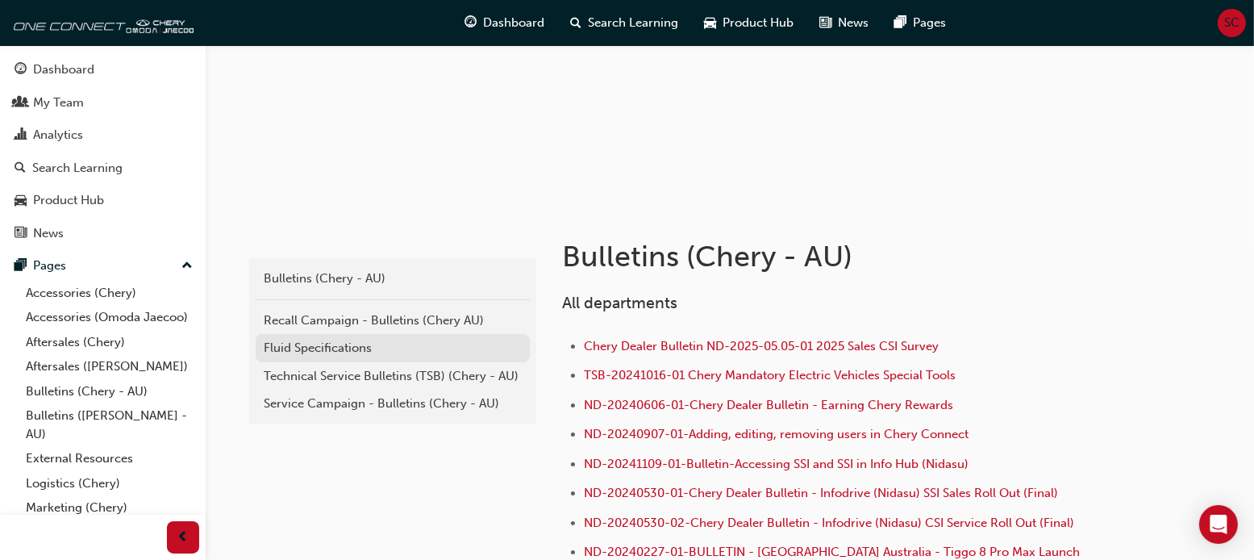
click at [341, 346] on div "Fluid Specifications" at bounding box center [393, 348] width 258 height 19
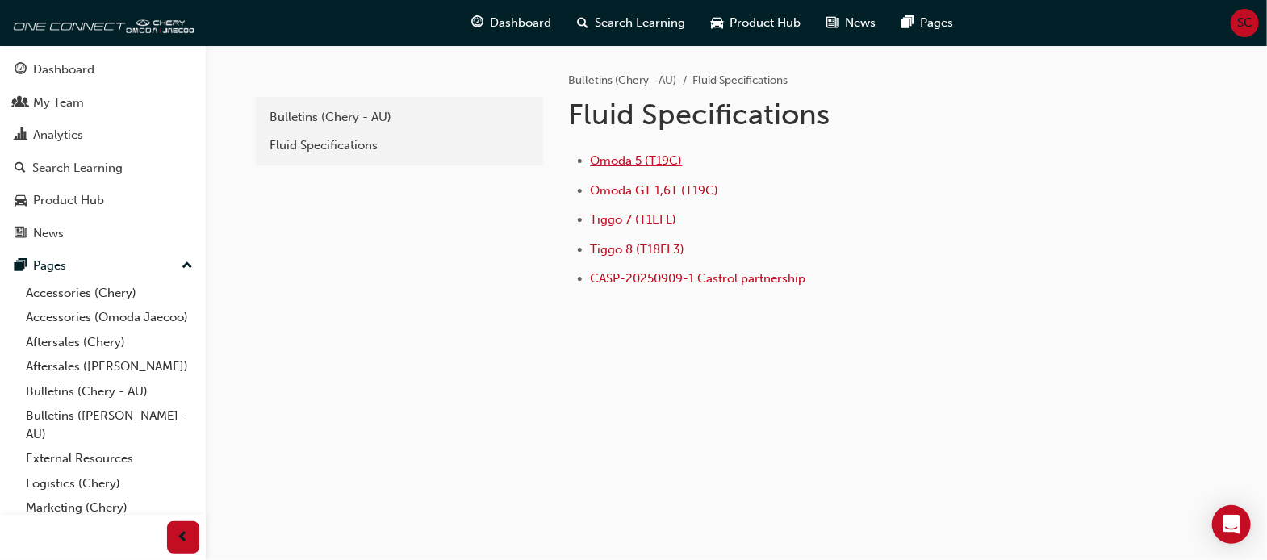
click at [621, 161] on span "Omoda 5 (T19C)" at bounding box center [636, 160] width 92 height 15
